Goal: Information Seeking & Learning: Learn about a topic

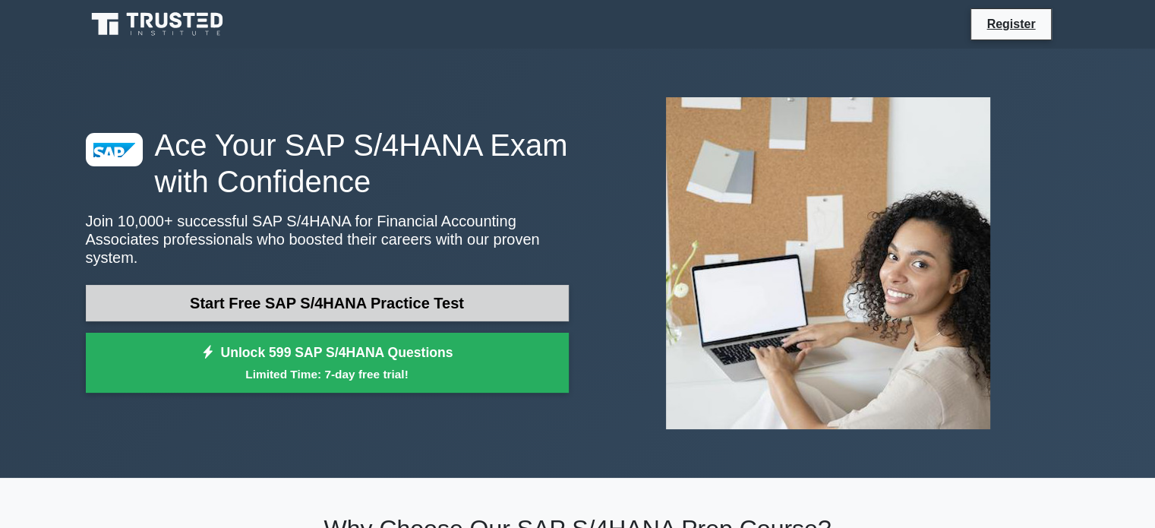
click at [403, 291] on link "Start Free SAP S/4HANA Practice Test" at bounding box center [327, 303] width 483 height 36
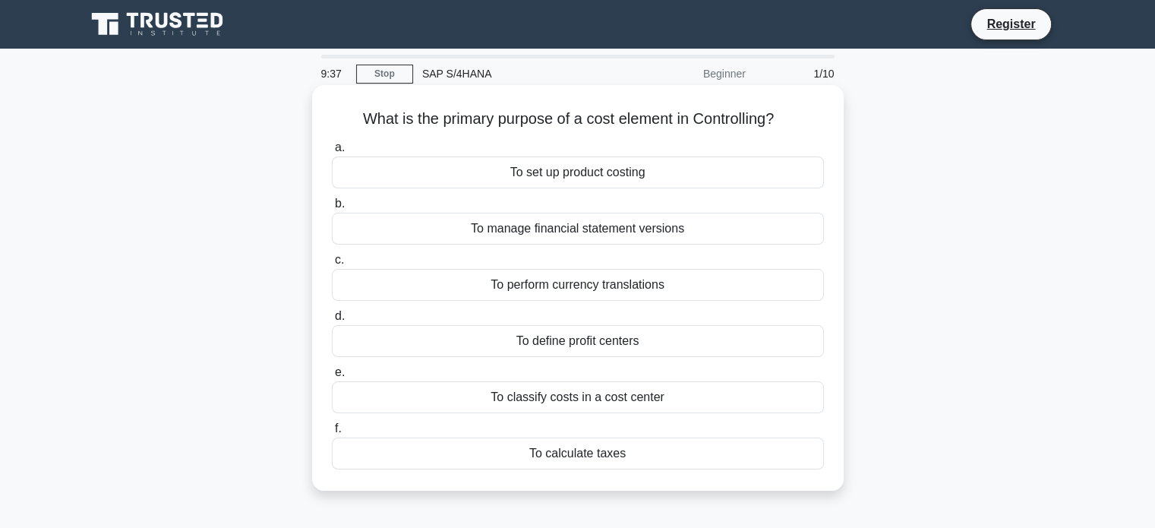
click at [597, 395] on div "To classify costs in a cost center" at bounding box center [578, 397] width 492 height 32
click at [332, 378] on input "e. To classify costs in a cost center" at bounding box center [332, 373] width 0 height 10
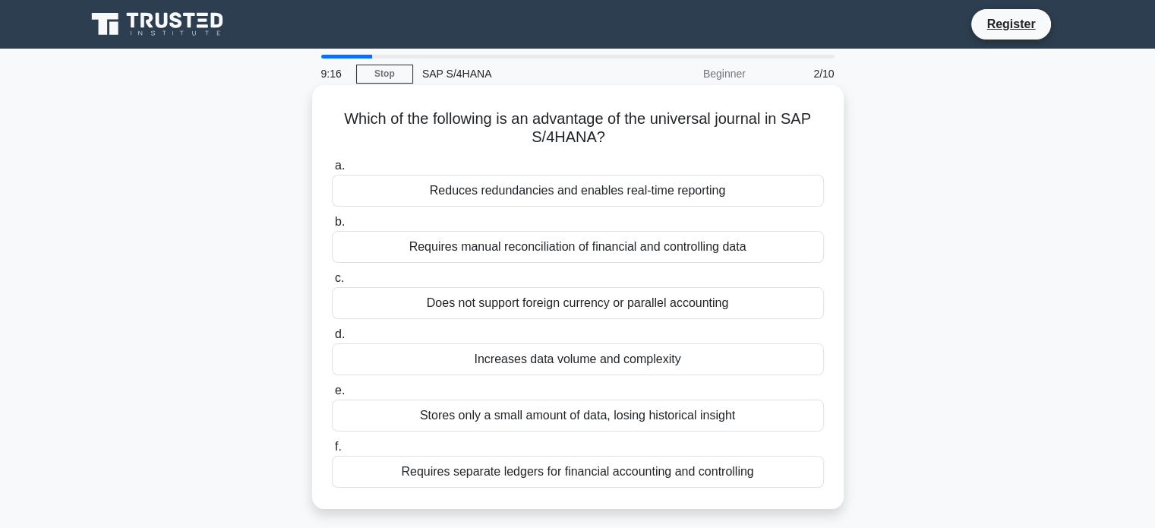
click at [599, 194] on div "Reduces redundancies and enables real-time reporting" at bounding box center [578, 191] width 492 height 32
click at [332, 171] on input "a. Reduces redundancies and enables real-time reporting" at bounding box center [332, 166] width 0 height 10
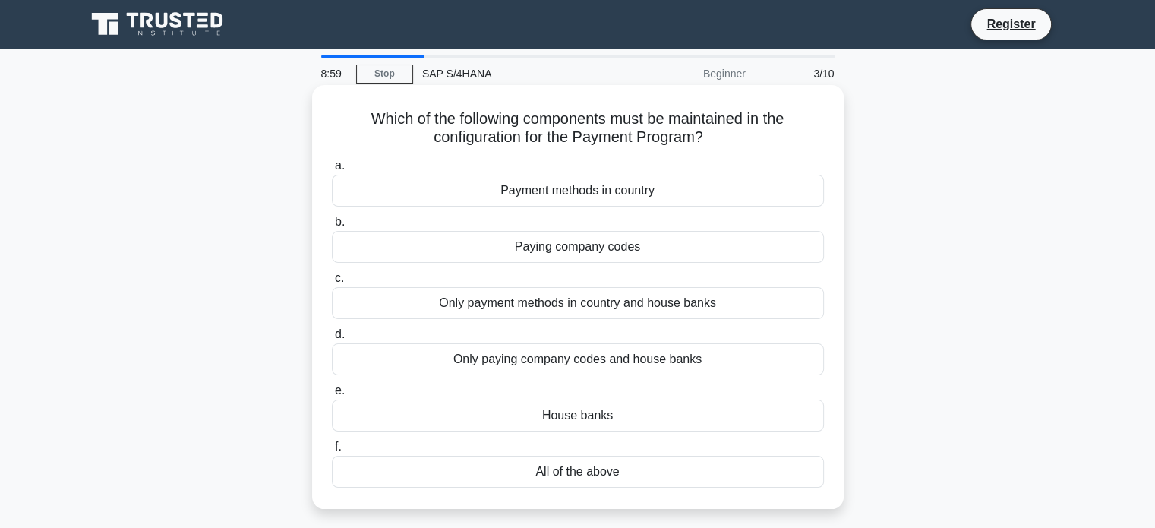
click at [550, 472] on div "All of the above" at bounding box center [578, 472] width 492 height 32
click at [332, 452] on input "f. All of the above" at bounding box center [332, 447] width 0 height 10
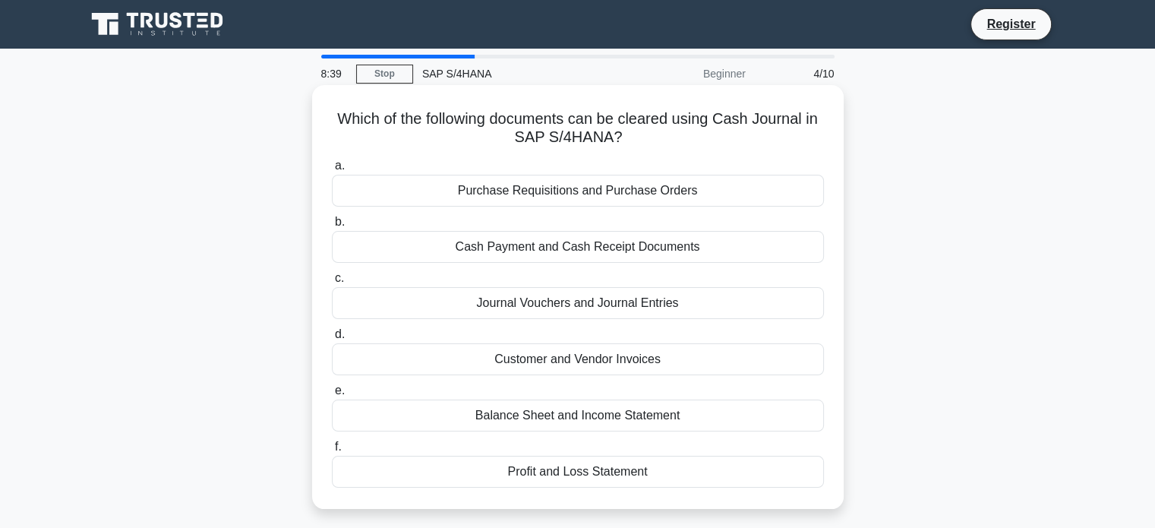
click at [607, 254] on div "Cash Payment and Cash Receipt Documents" at bounding box center [578, 247] width 492 height 32
click at [332, 227] on input "b. Cash Payment and Cash Receipt Documents" at bounding box center [332, 222] width 0 height 10
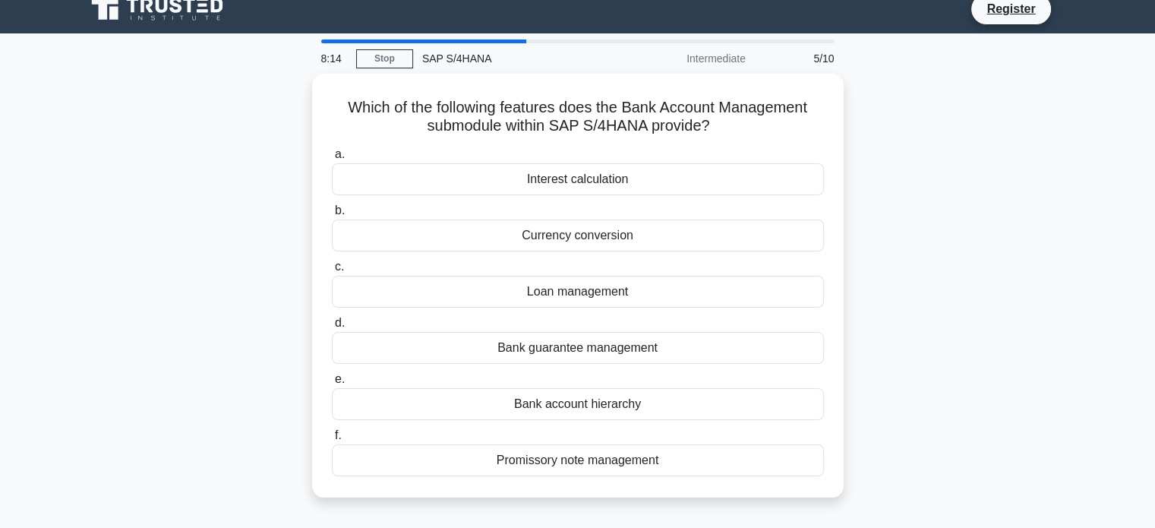
scroll to position [14, 0]
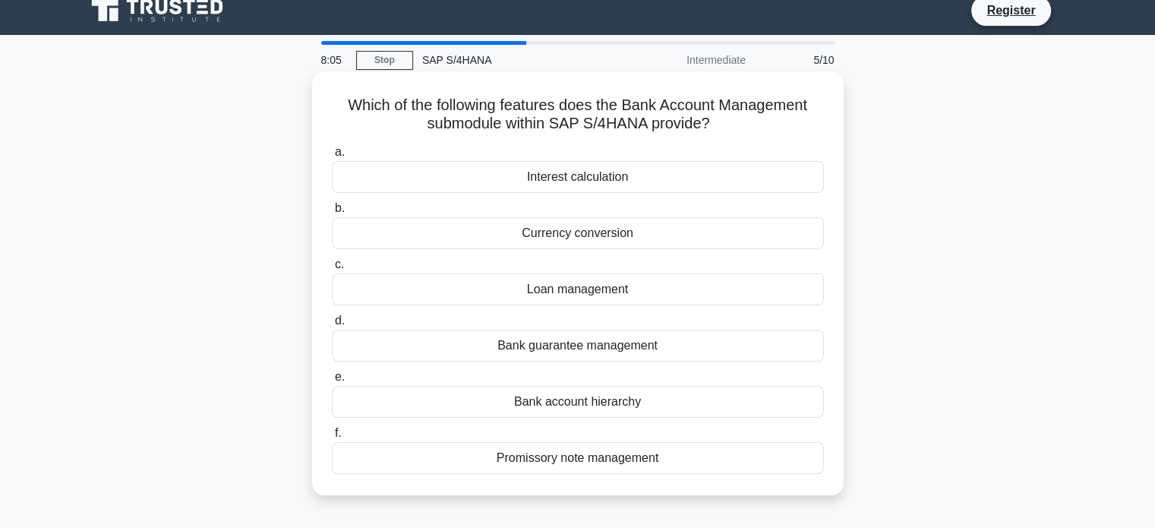
click at [561, 394] on div "Bank account hierarchy" at bounding box center [578, 402] width 492 height 32
click at [332, 382] on input "e. Bank account hierarchy" at bounding box center [332, 377] width 0 height 10
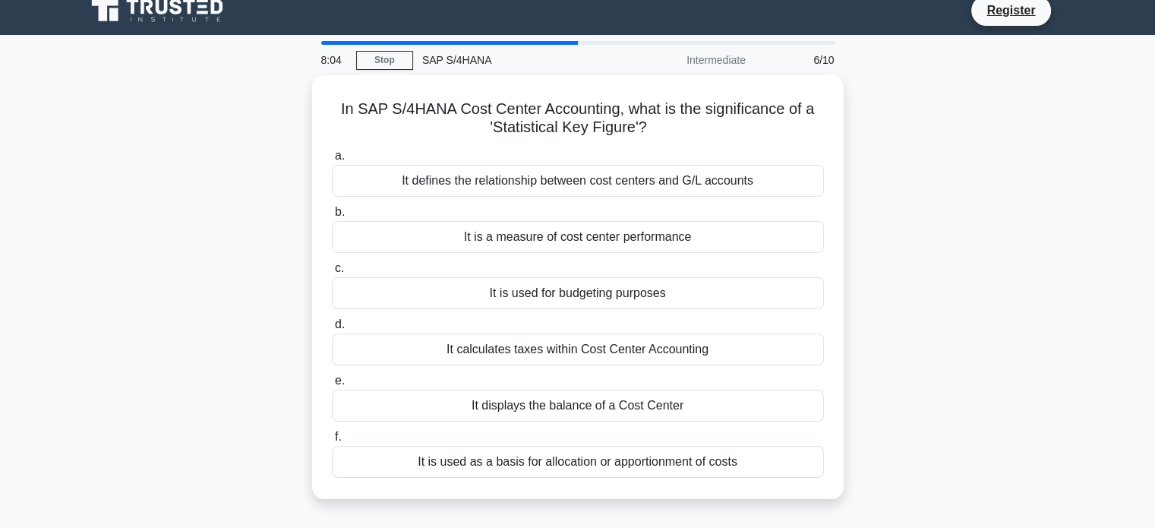
scroll to position [0, 0]
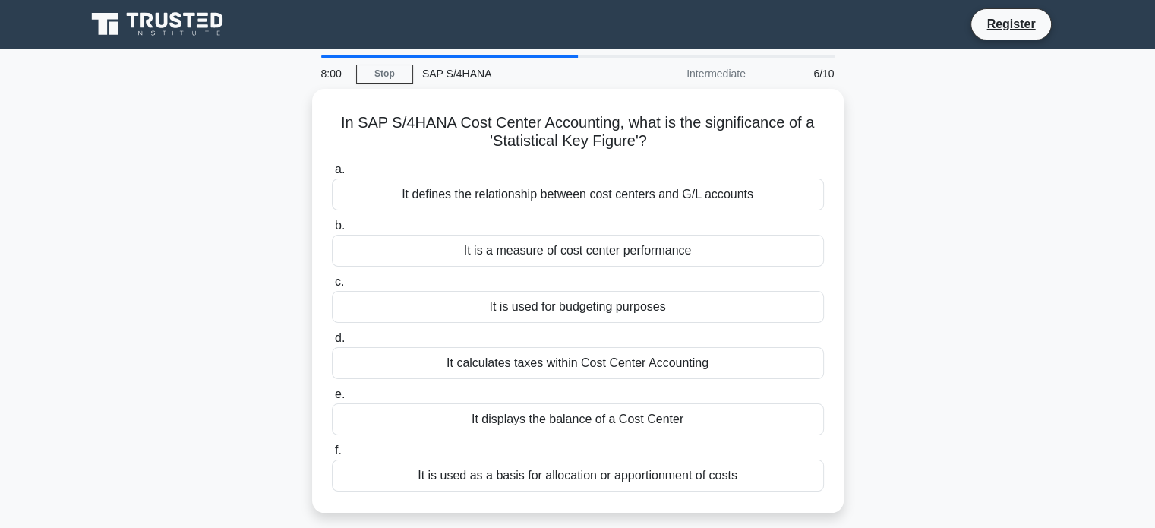
click at [561, 394] on label "e. It displays the balance of a Cost Center" at bounding box center [578, 410] width 492 height 50
click at [332, 394] on input "e. It displays the balance of a Cost Center" at bounding box center [332, 395] width 0 height 10
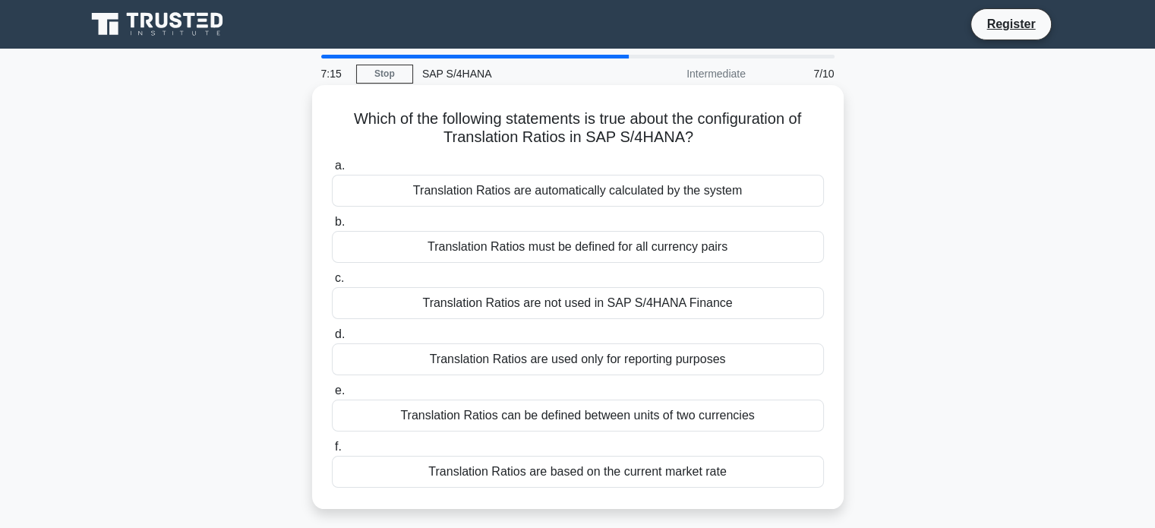
click at [608, 419] on div "Translation Ratios can be defined between units of two currencies" at bounding box center [578, 416] width 492 height 32
click at [332, 396] on input "e. Translation Ratios can be defined between units of two currencies" at bounding box center [332, 391] width 0 height 10
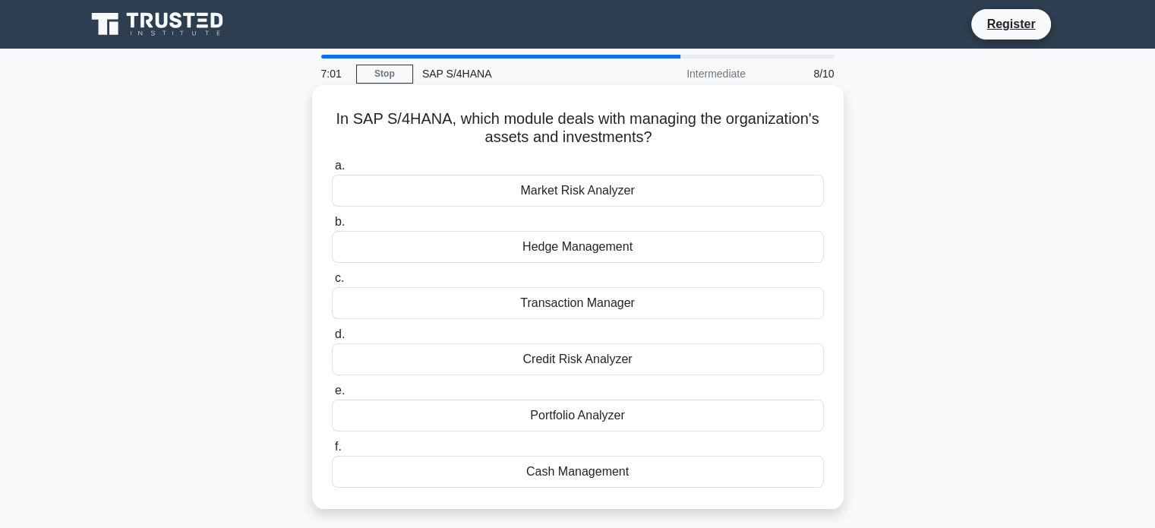
click at [605, 416] on div "Portfolio Analyzer" at bounding box center [578, 416] width 492 height 32
click at [332, 396] on input "e. Portfolio Analyzer" at bounding box center [332, 391] width 0 height 10
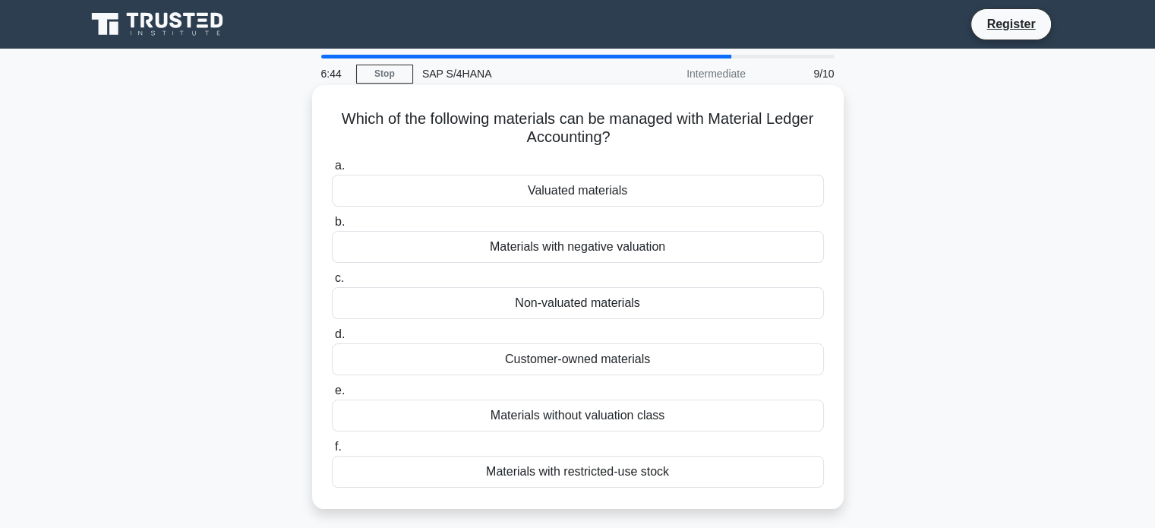
click at [631, 413] on div "Materials without valuation class" at bounding box center [578, 416] width 492 height 32
click at [332, 396] on input "e. Materials without valuation class" at bounding box center [332, 391] width 0 height 10
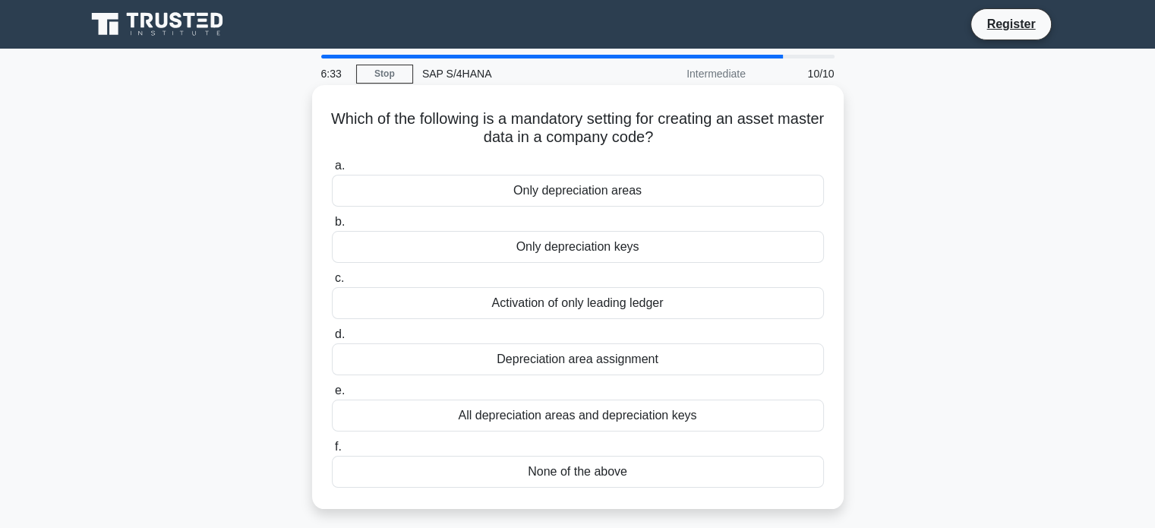
click at [545, 416] on div "All depreciation areas and depreciation keys" at bounding box center [578, 416] width 492 height 32
click at [332, 396] on input "e. All depreciation areas and depreciation keys" at bounding box center [332, 391] width 0 height 10
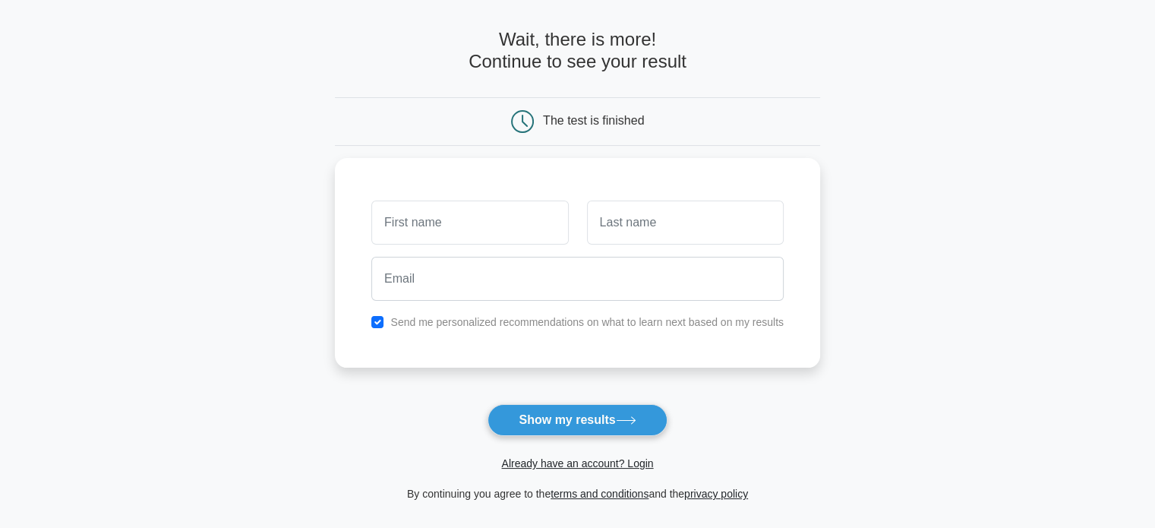
scroll to position [55, 0]
type input "sakshi"
click at [722, 214] on input "text" at bounding box center [685, 220] width 197 height 44
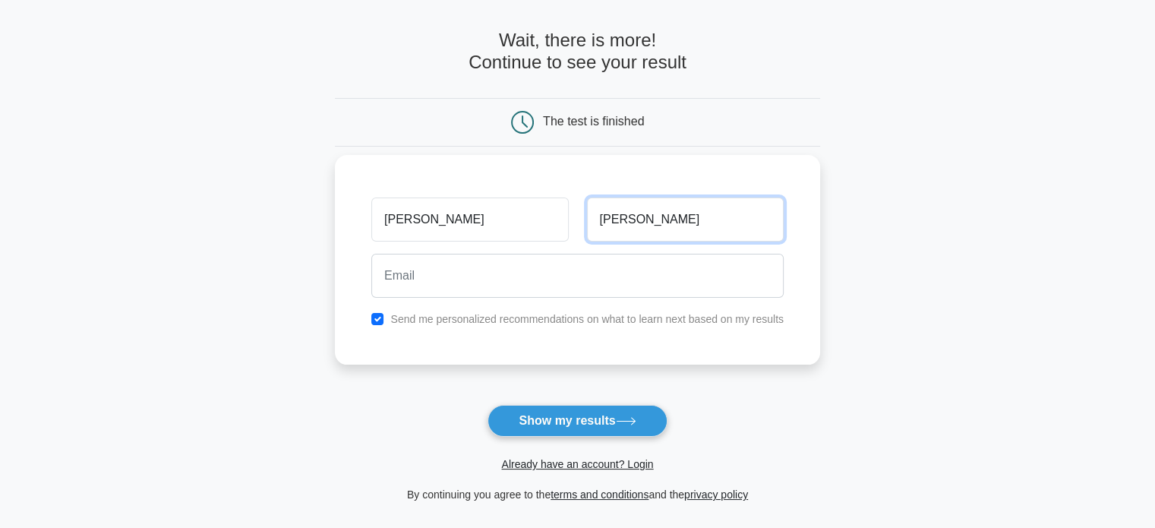
type input "kumbhar"
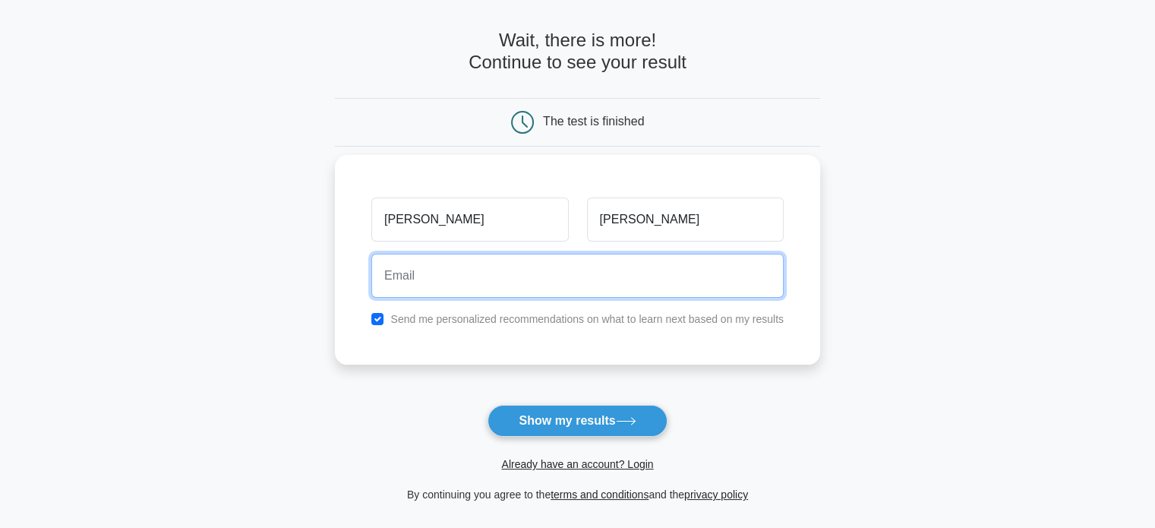
click at [673, 269] on input "email" at bounding box center [577, 276] width 413 height 44
type input "sakshikumbhar084@gmail.com"
click at [488, 405] on button "Show my results" at bounding box center [577, 421] width 179 height 32
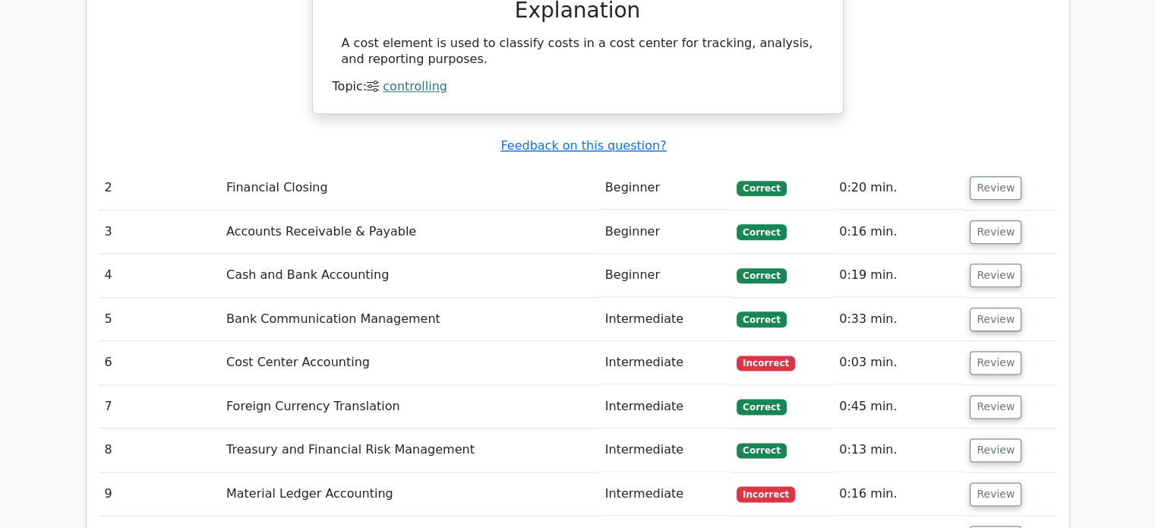
scroll to position [1839, 0]
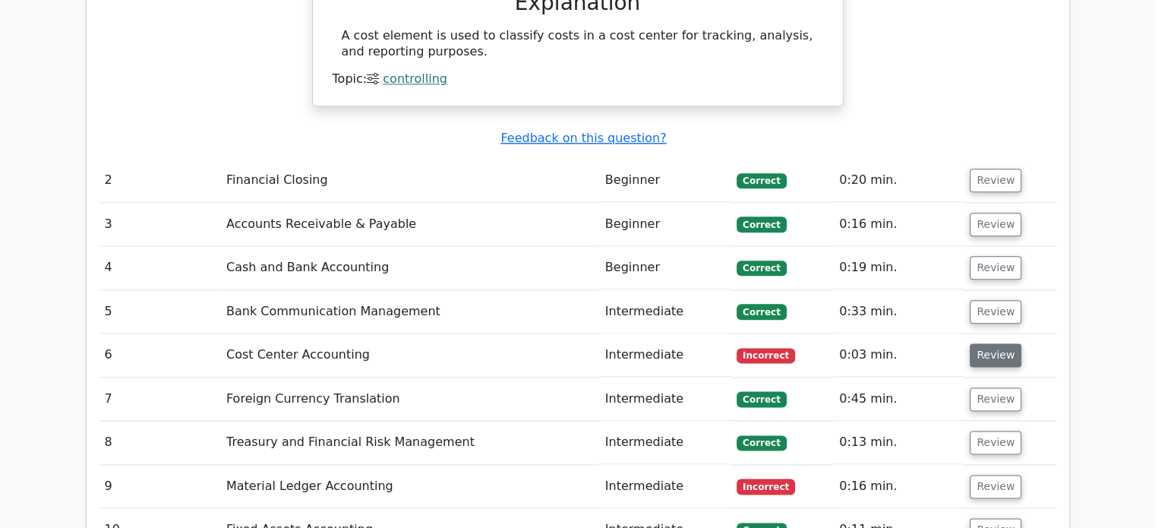
click at [975, 343] on button "Review" at bounding box center [996, 355] width 52 height 24
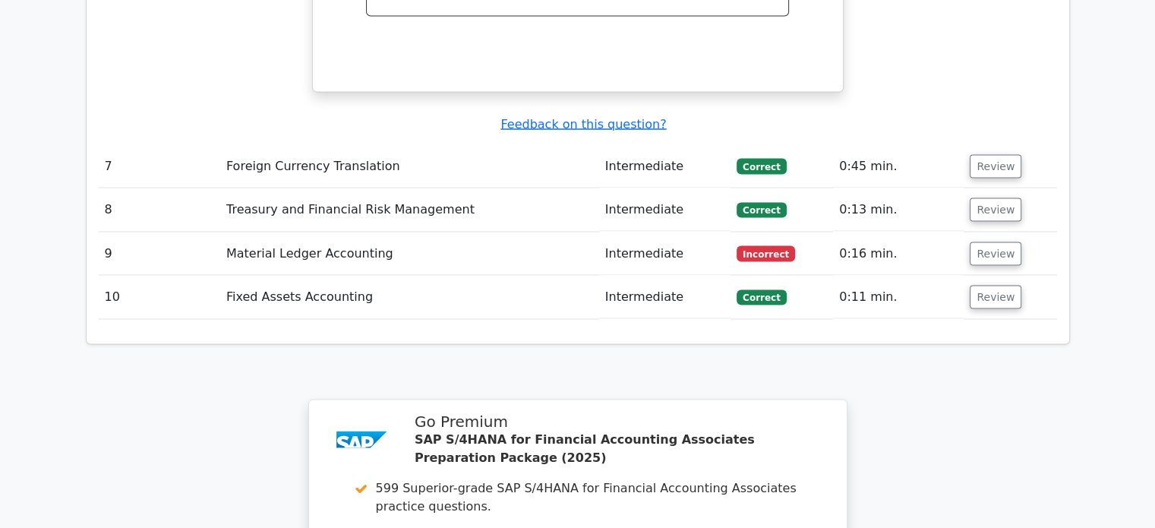
scroll to position [2805, 0]
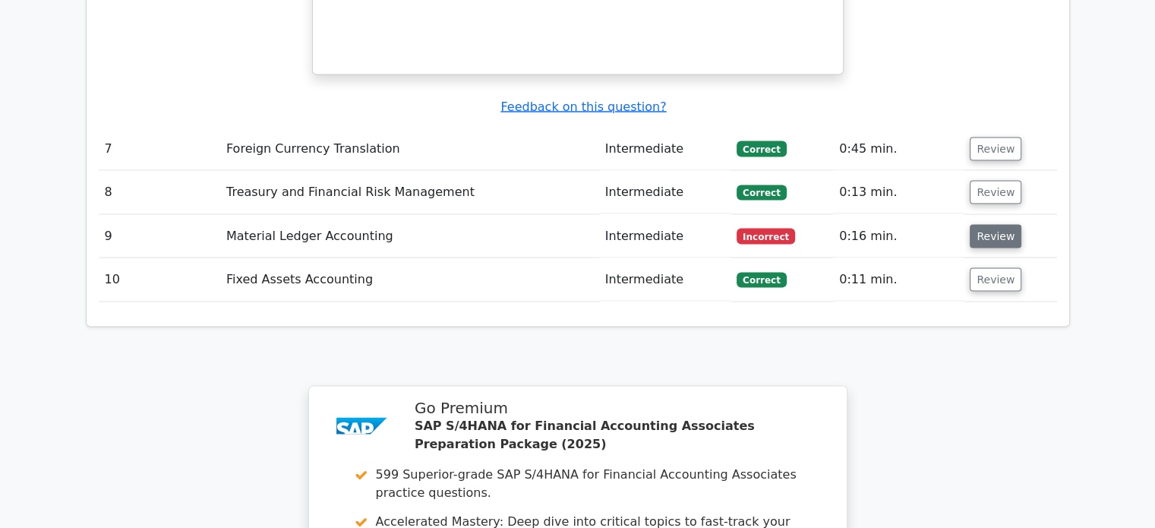
click at [996, 224] on button "Review" at bounding box center [996, 236] width 52 height 24
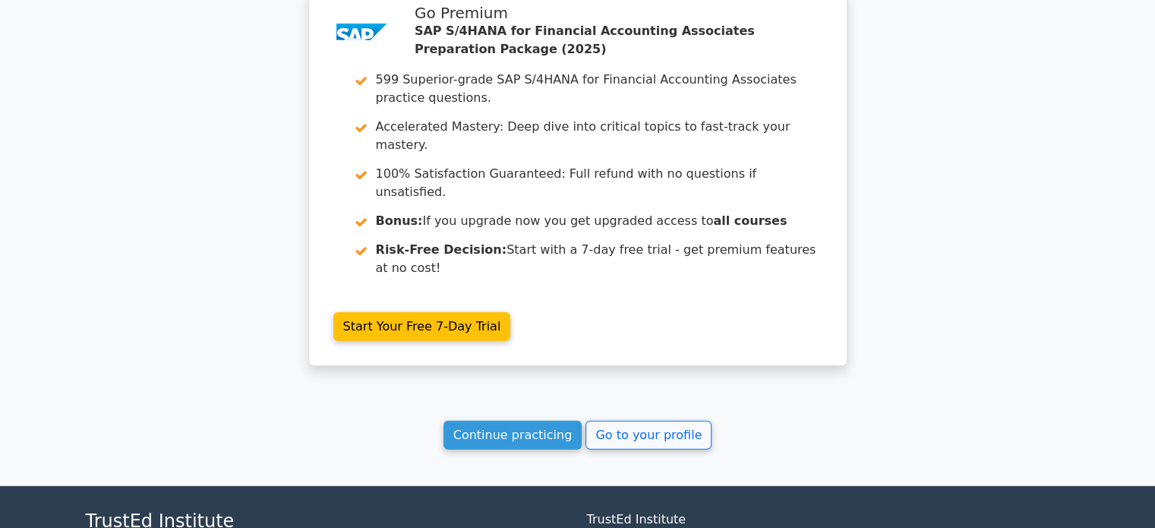
scroll to position [3920, 0]
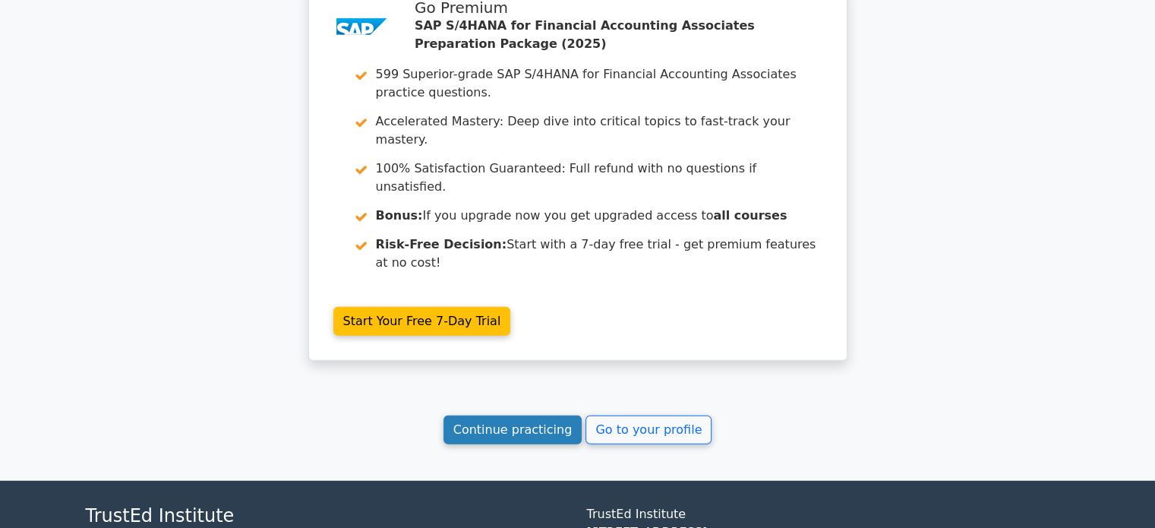
click at [517, 416] on link "Continue practicing" at bounding box center [513, 430] width 139 height 29
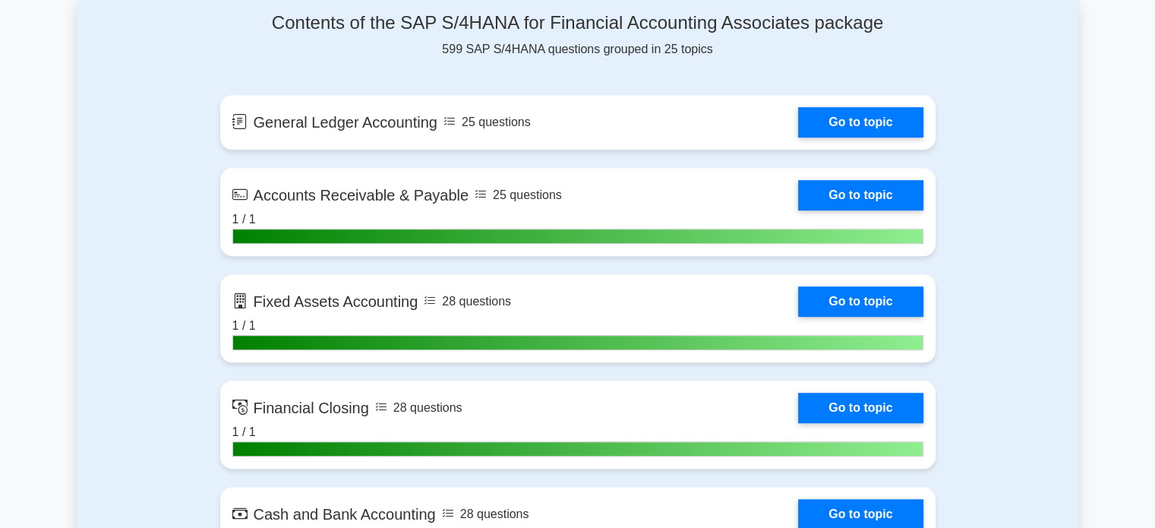
scroll to position [999, 0]
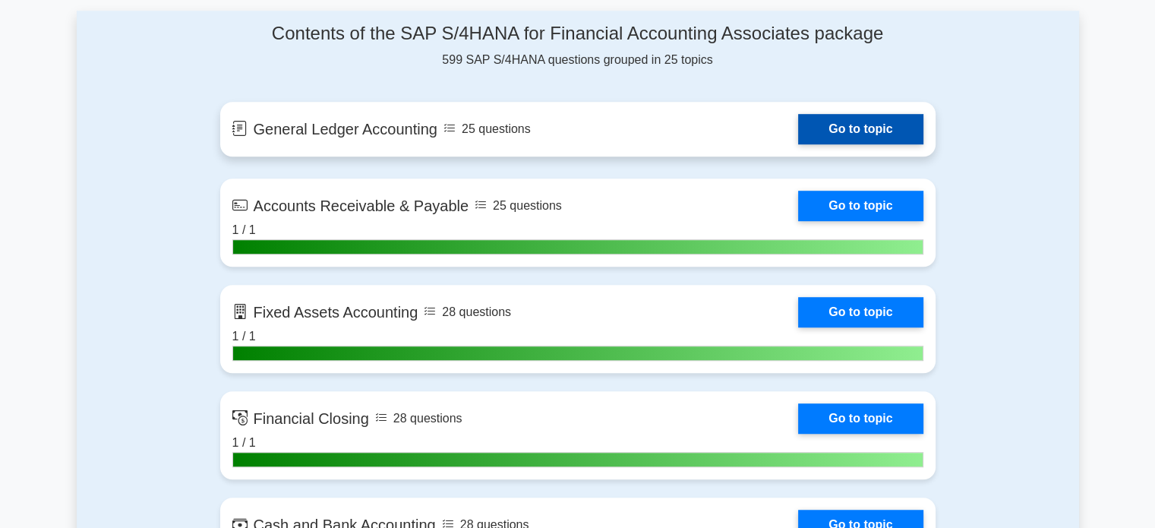
click at [862, 121] on link "Go to topic" at bounding box center [860, 129] width 125 height 30
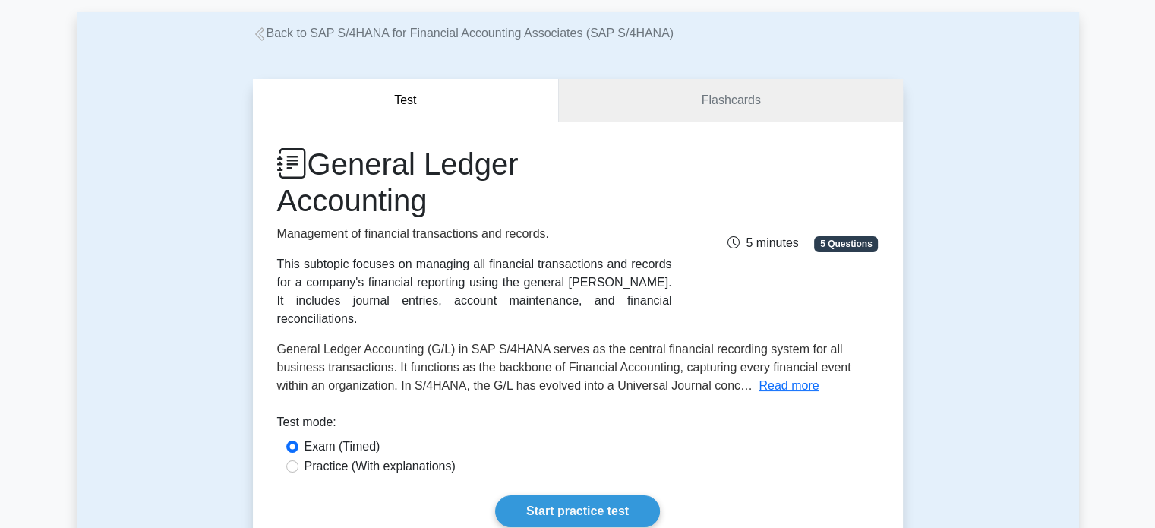
scroll to position [264, 0]
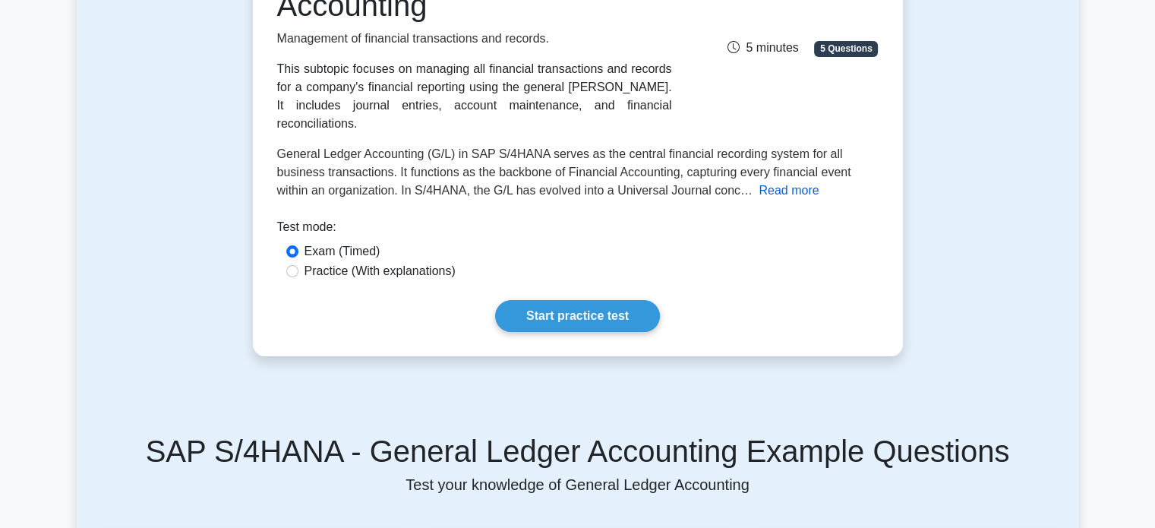
click at [778, 182] on button "Read more" at bounding box center [789, 191] width 60 height 18
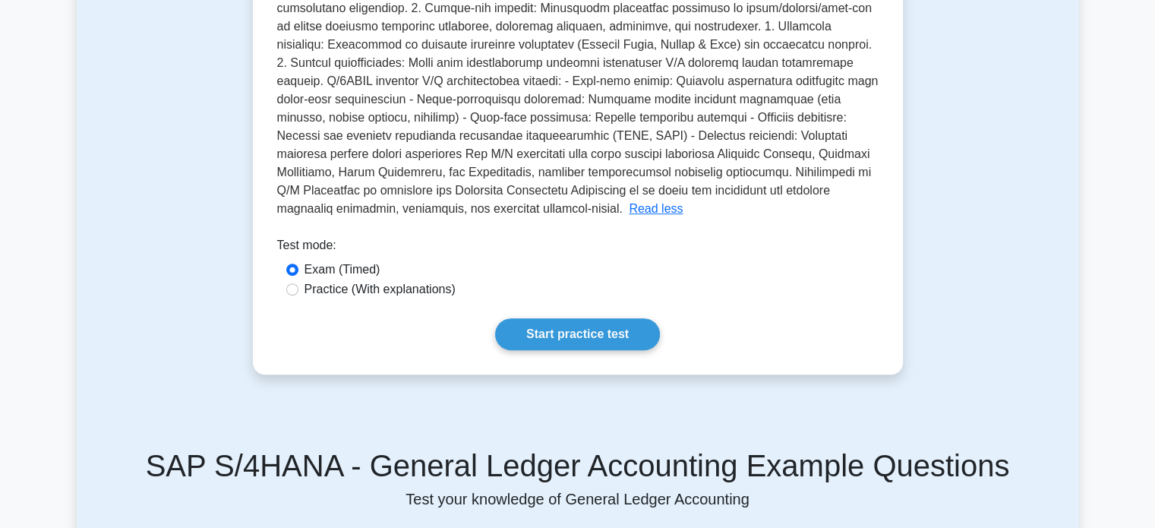
scroll to position [558, 0]
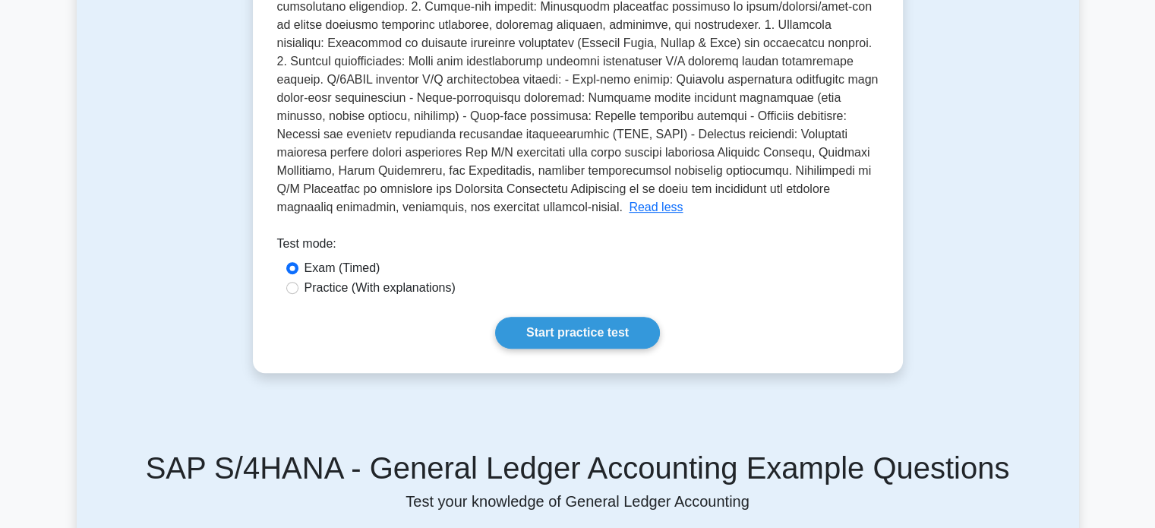
click at [416, 279] on label "Practice (With explanations)" at bounding box center [380, 288] width 151 height 18
click at [299, 282] on input "Practice (With explanations)" at bounding box center [292, 288] width 12 height 12
radio input "true"
click at [516, 317] on link "Start practice test" at bounding box center [577, 333] width 165 height 32
